Goal: Task Accomplishment & Management: Use online tool/utility

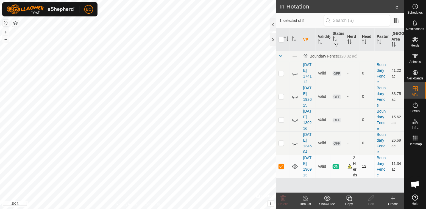
click at [352, 168] on div "2 Herds" at bounding box center [352, 166] width 10 height 23
click at [351, 169] on div "2 Herds" at bounding box center [352, 166] width 10 height 23
click at [415, 61] on span "Animals" at bounding box center [415, 61] width 12 height 3
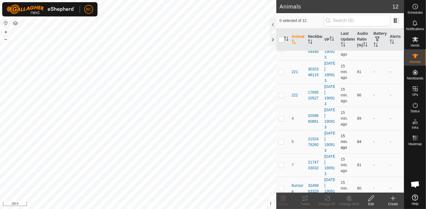
scroll to position [111, 0]
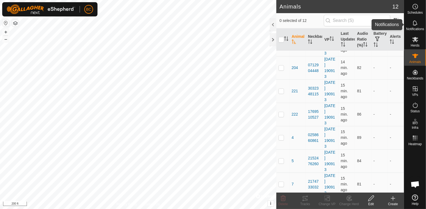
click at [412, 24] on icon at bounding box center [415, 23] width 7 height 7
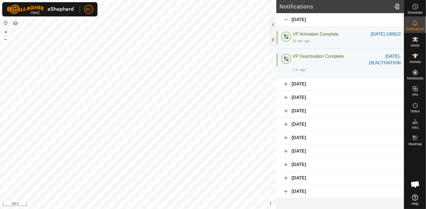
click at [284, 85] on div "[DATE]" at bounding box center [340, 84] width 128 height 13
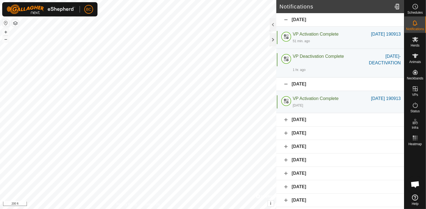
click at [285, 123] on div "[DATE]" at bounding box center [340, 119] width 128 height 13
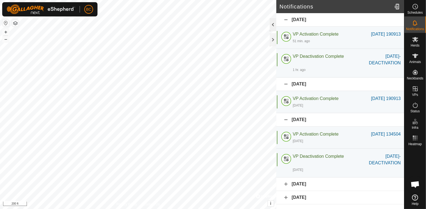
click at [273, 22] on div at bounding box center [272, 24] width 7 height 13
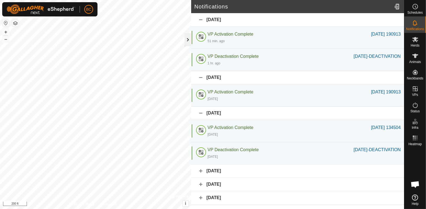
click at [189, 43] on div at bounding box center [187, 39] width 7 height 13
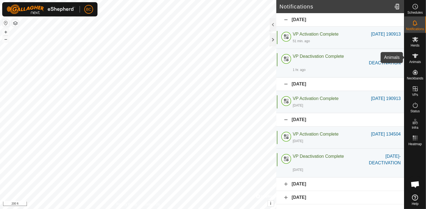
click at [414, 62] on span "Animals" at bounding box center [415, 61] width 12 height 3
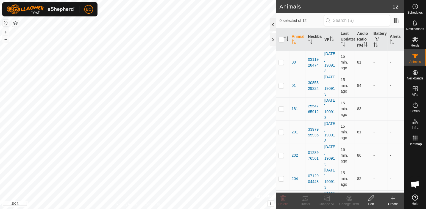
click at [272, 26] on div at bounding box center [272, 24] width 7 height 13
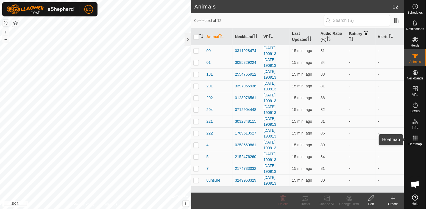
click at [414, 139] on rect at bounding box center [414, 139] width 1 height 1
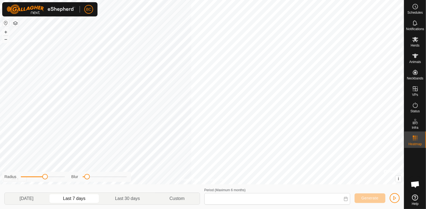
type input "[DATE] - [DATE]"
click at [108, 179] on div "Blur" at bounding box center [98, 177] width 55 height 6
click at [96, 178] on div "Blur" at bounding box center [98, 177] width 55 height 6
drag, startPoint x: 86, startPoint y: 175, endPoint x: 97, endPoint y: 176, distance: 10.2
click at [97, 176] on span at bounding box center [96, 176] width 5 height 5
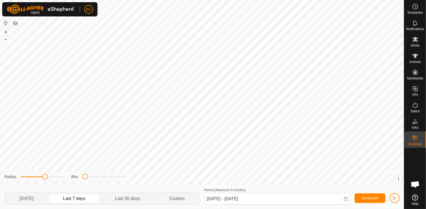
drag, startPoint x: 97, startPoint y: 176, endPoint x: 85, endPoint y: 176, distance: 12.1
click at [85, 176] on span at bounding box center [84, 176] width 5 height 5
